Goal: Find specific page/section: Find specific page/section

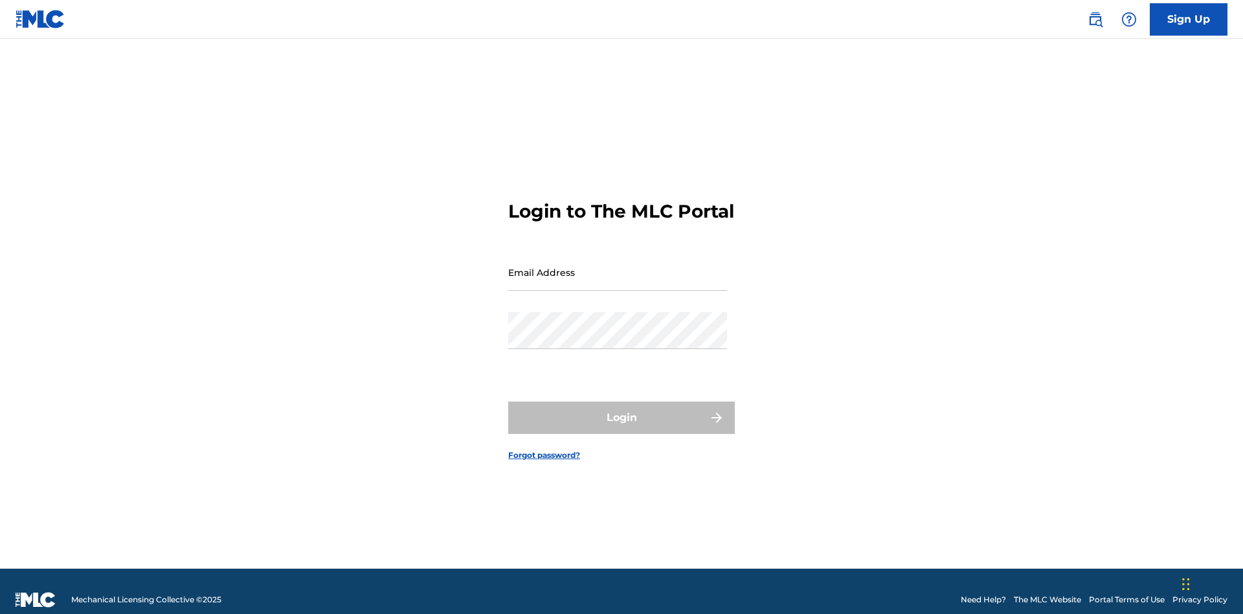
scroll to position [17, 0]
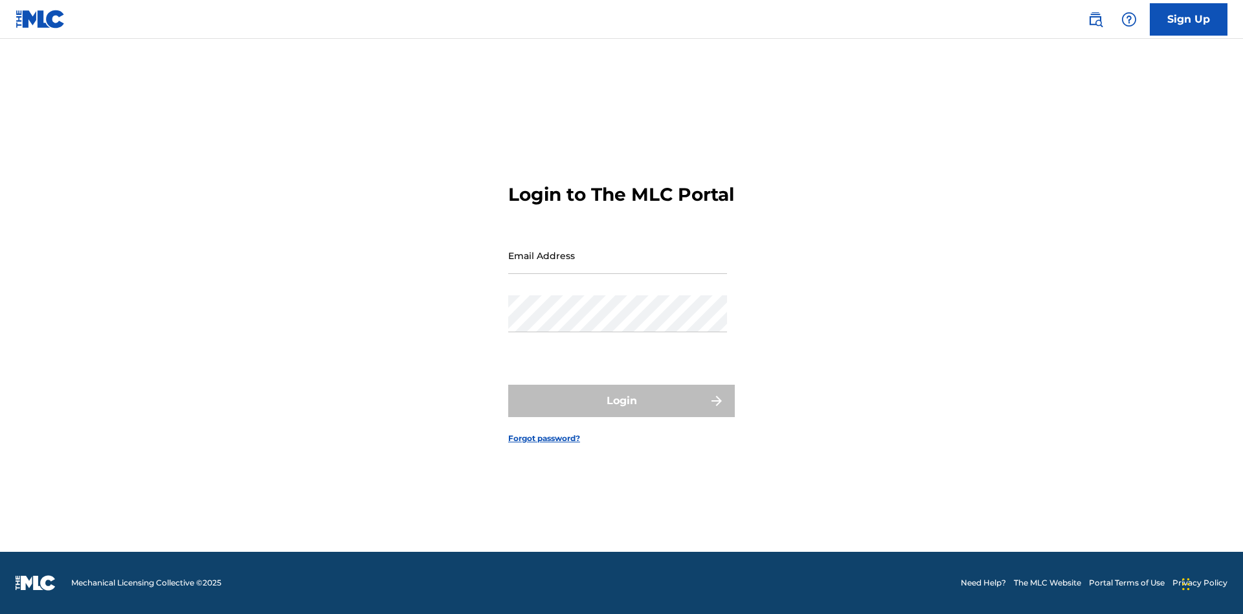
click at [617, 266] on input "Email Address" at bounding box center [617, 255] width 219 height 37
type input "[EMAIL_ADDRESS][DOMAIN_NAME]"
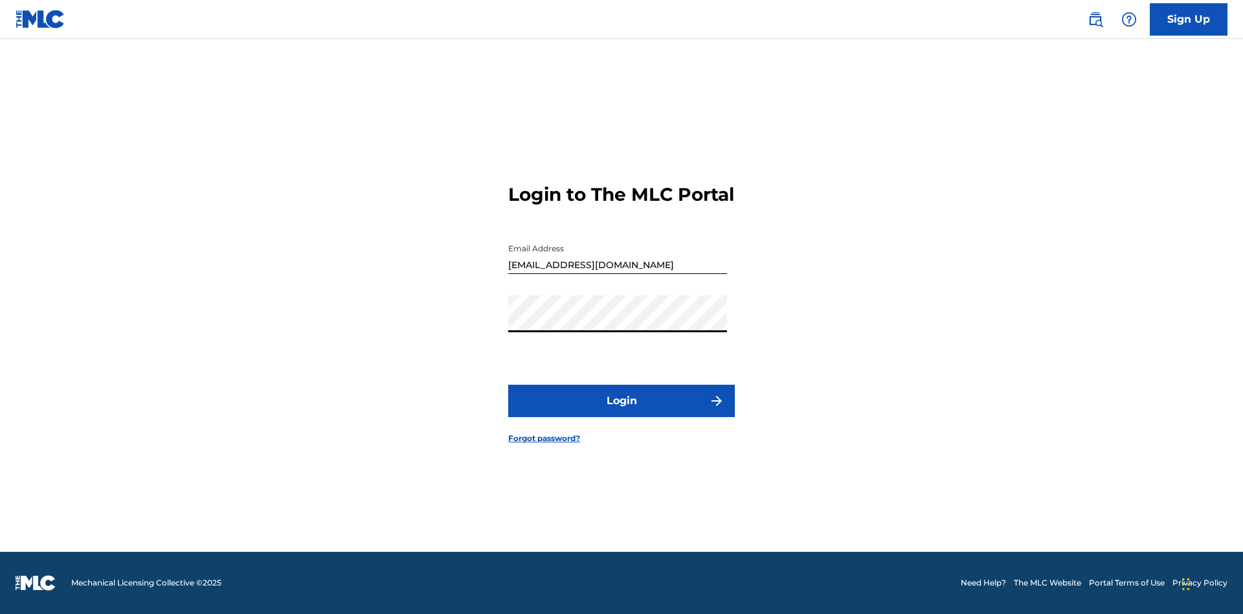
click at [621, 412] on button "Login" at bounding box center [621, 400] width 227 height 32
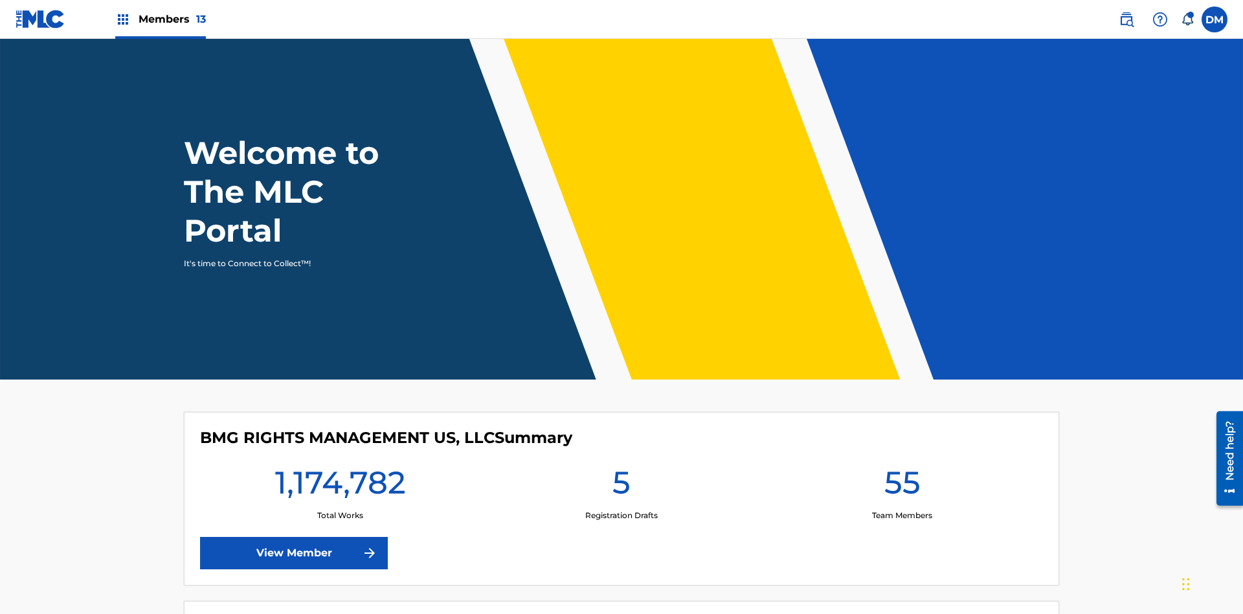
click at [160, 19] on span "Members 13" at bounding box center [172, 19] width 67 height 15
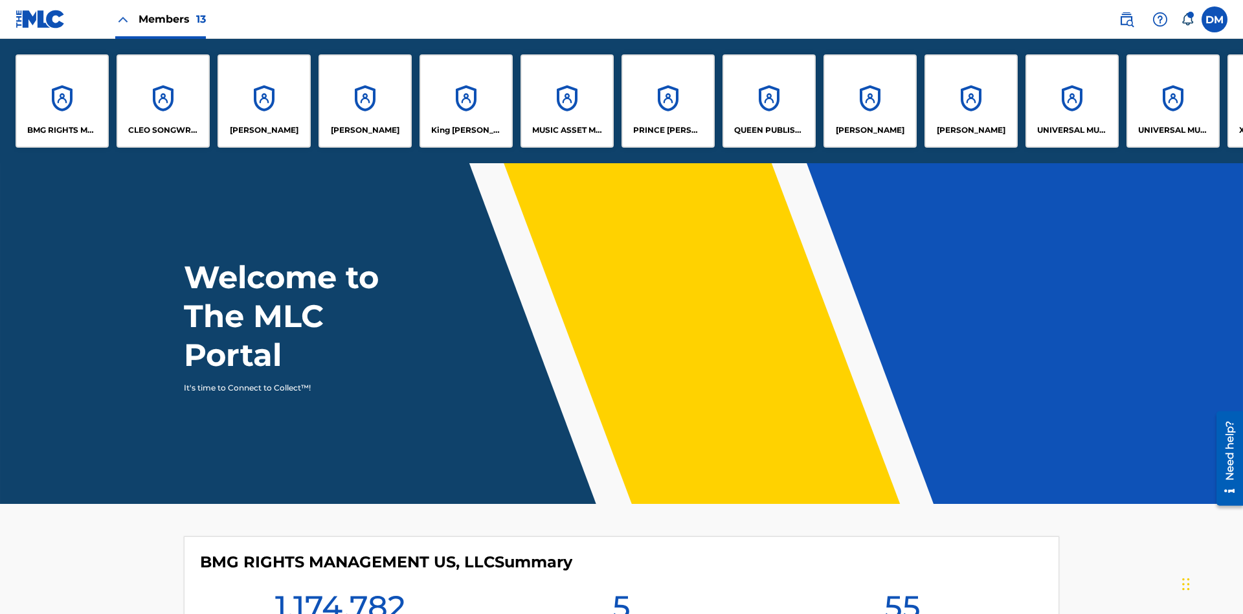
click at [1071, 130] on p "UNIVERSAL MUSIC PUB GROUP" at bounding box center [1072, 130] width 71 height 12
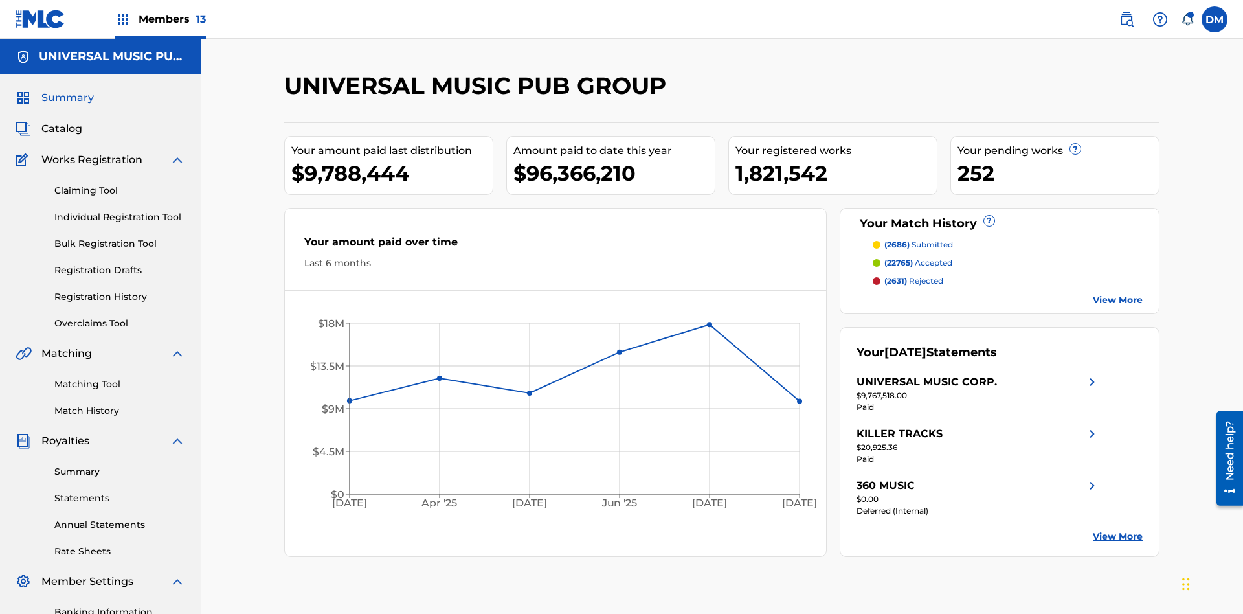
click at [61, 121] on span "Catalog" at bounding box center [61, 129] width 41 height 16
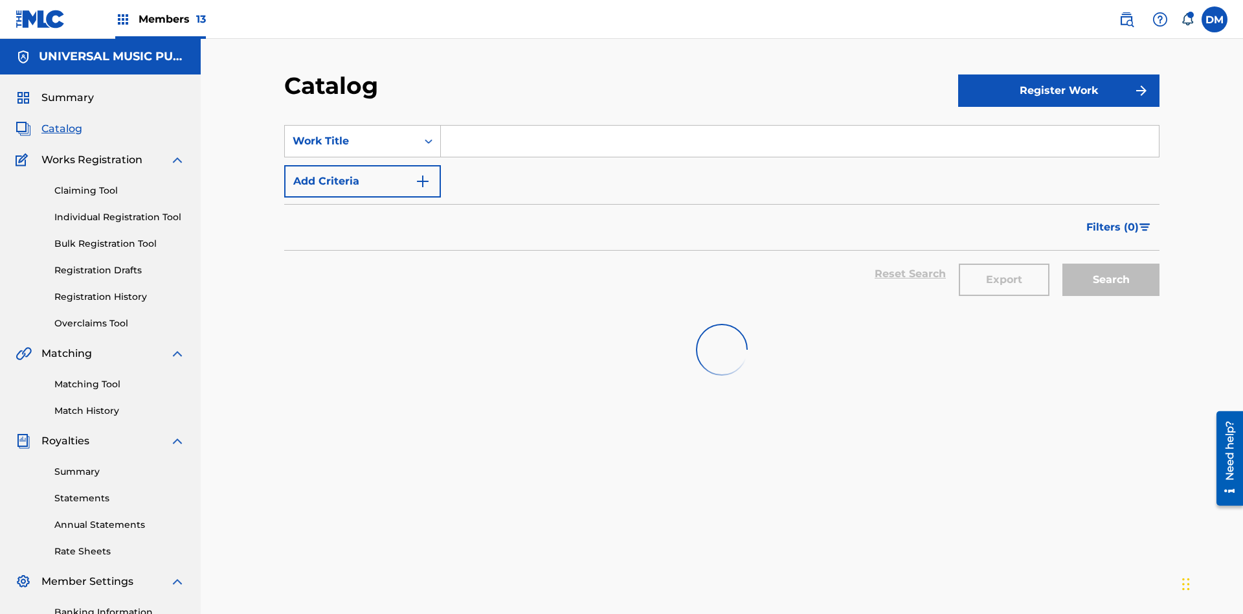
click at [1113, 219] on span "Filters ( 0 )" at bounding box center [1112, 227] width 52 height 16
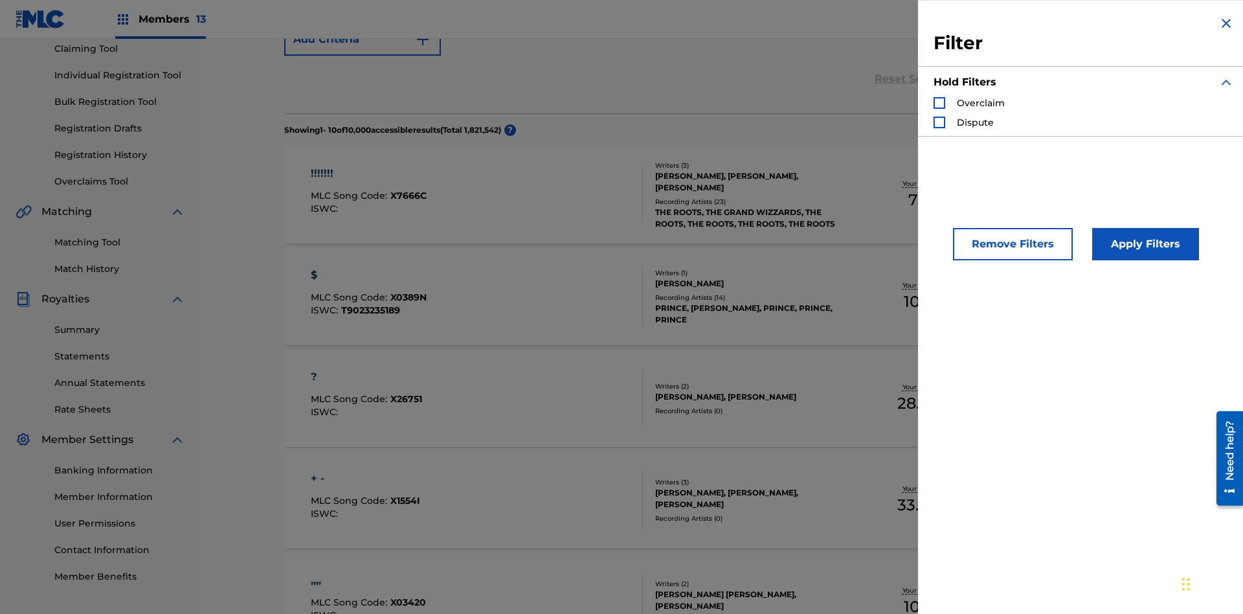
click at [939, 103] on div "Search Form" at bounding box center [939, 103] width 12 height 12
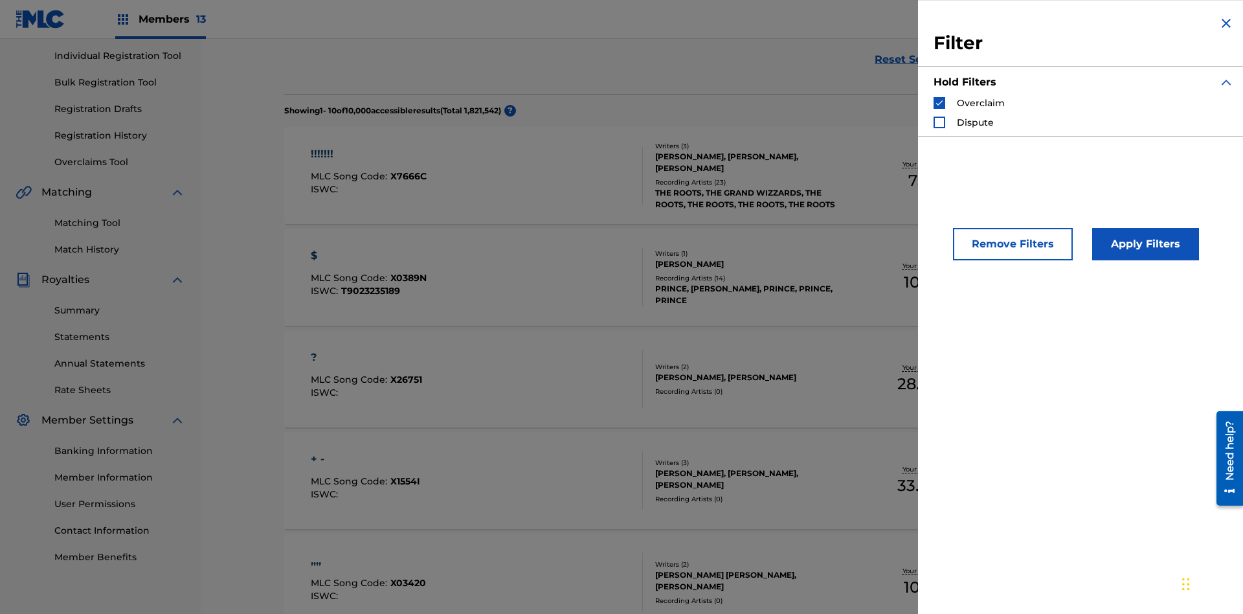
click at [1143, 244] on button "Apply Filters" at bounding box center [1145, 244] width 107 height 32
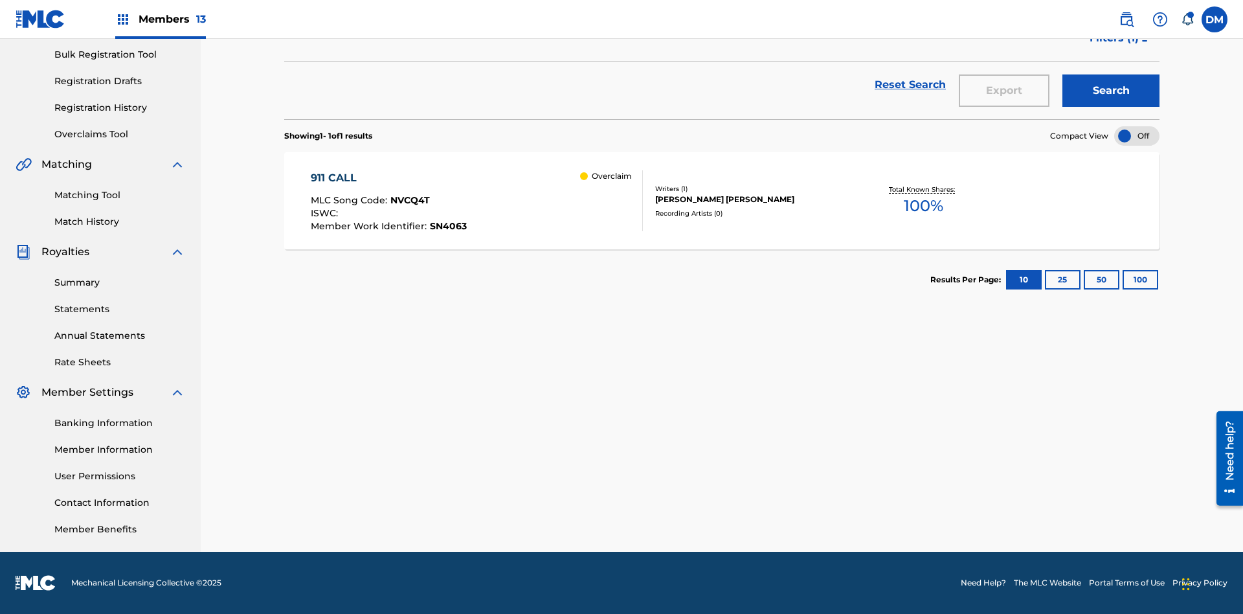
click at [1113, 46] on span "Filters ( 1 )" at bounding box center [1113, 38] width 49 height 16
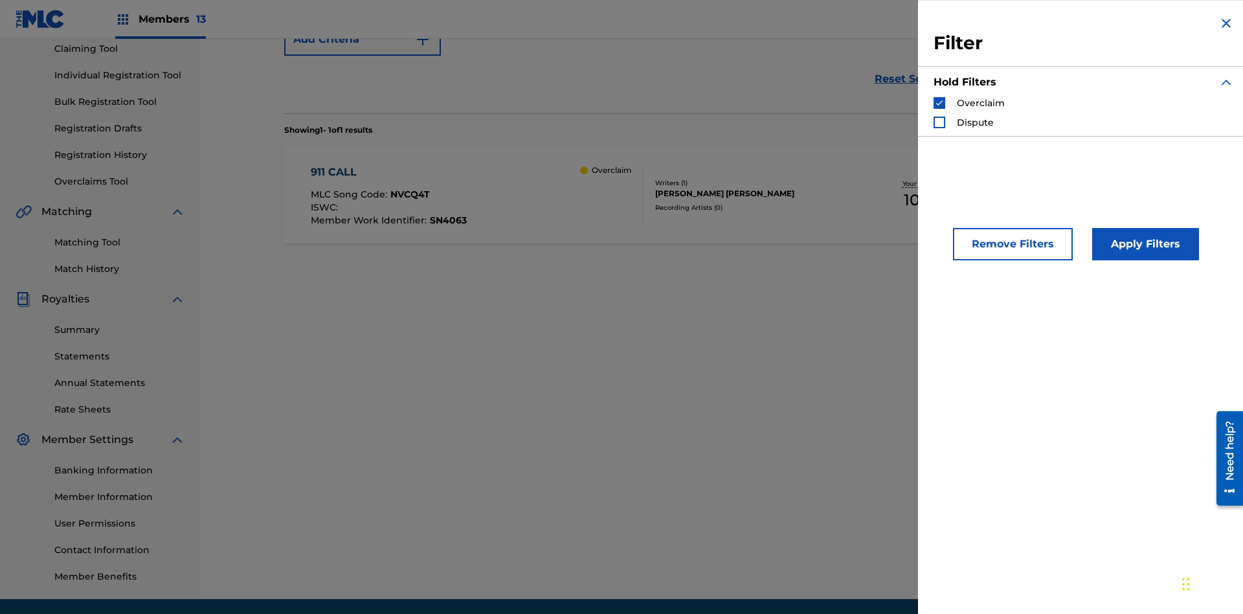
click at [939, 103] on img "Search Form" at bounding box center [939, 102] width 9 height 9
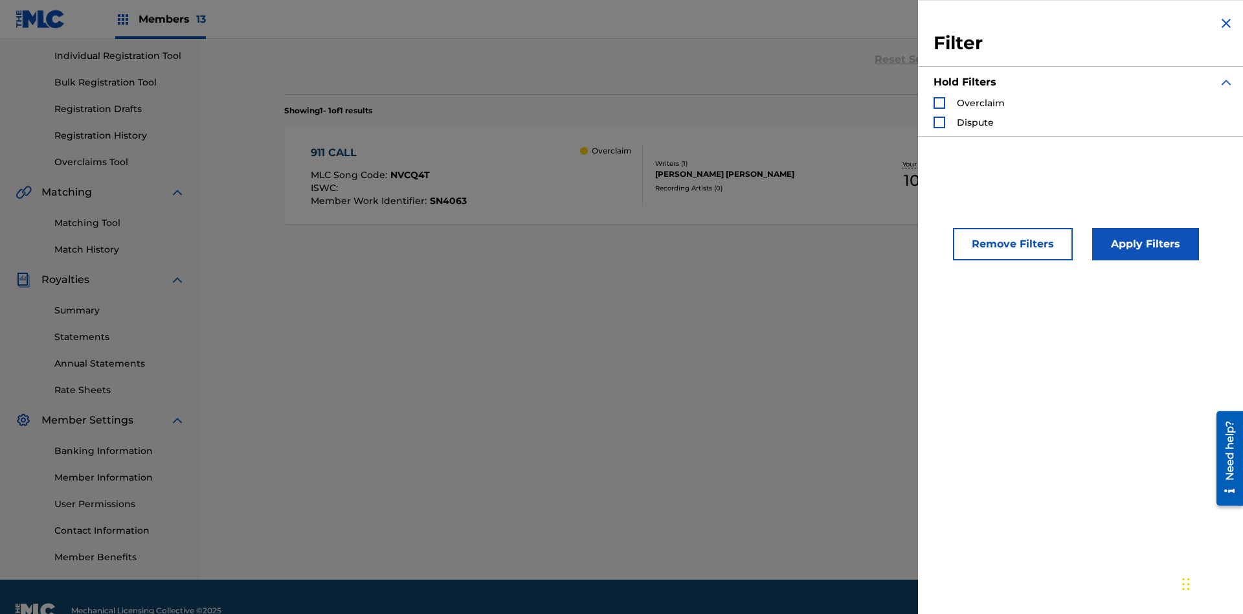
click at [939, 122] on div "Search Form" at bounding box center [939, 122] width 12 height 12
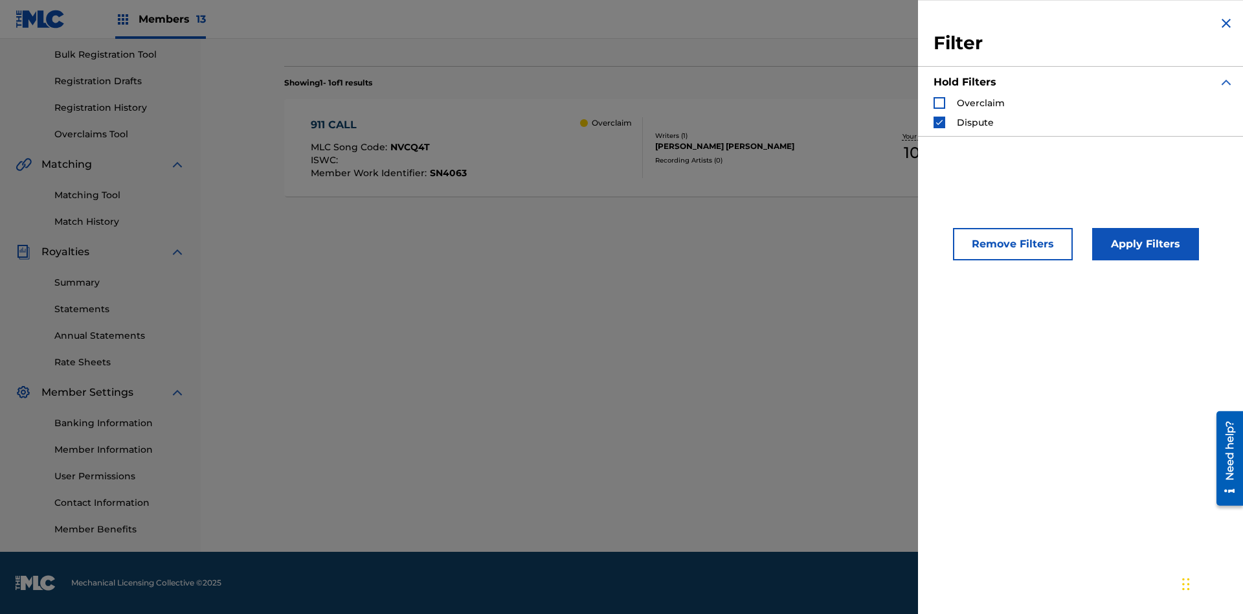
click at [1143, 244] on button "Apply Filters" at bounding box center [1145, 244] width 107 height 32
